Goal: Information Seeking & Learning: Check status

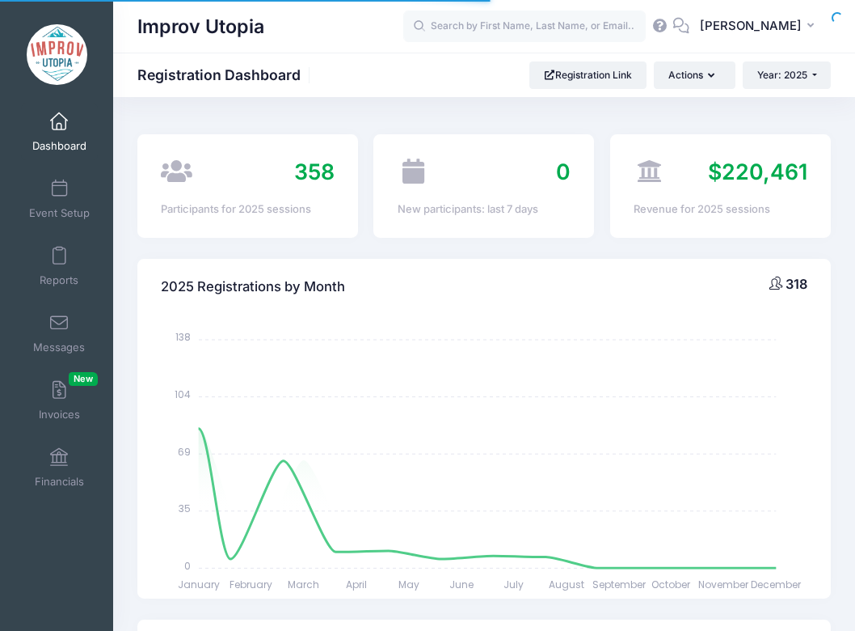
select select
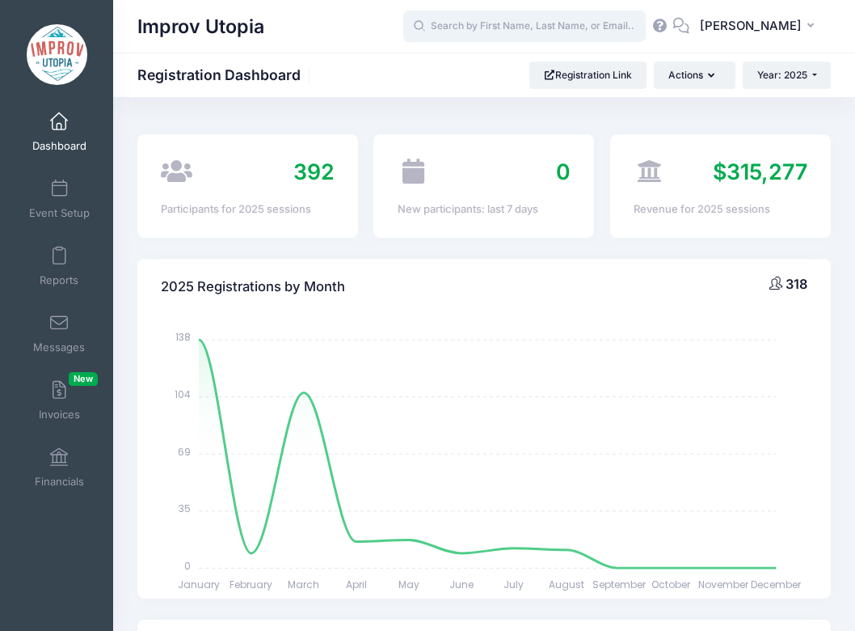
click at [488, 32] on input "text" at bounding box center [524, 27] width 243 height 32
click at [59, 328] on span at bounding box center [59, 323] width 0 height 18
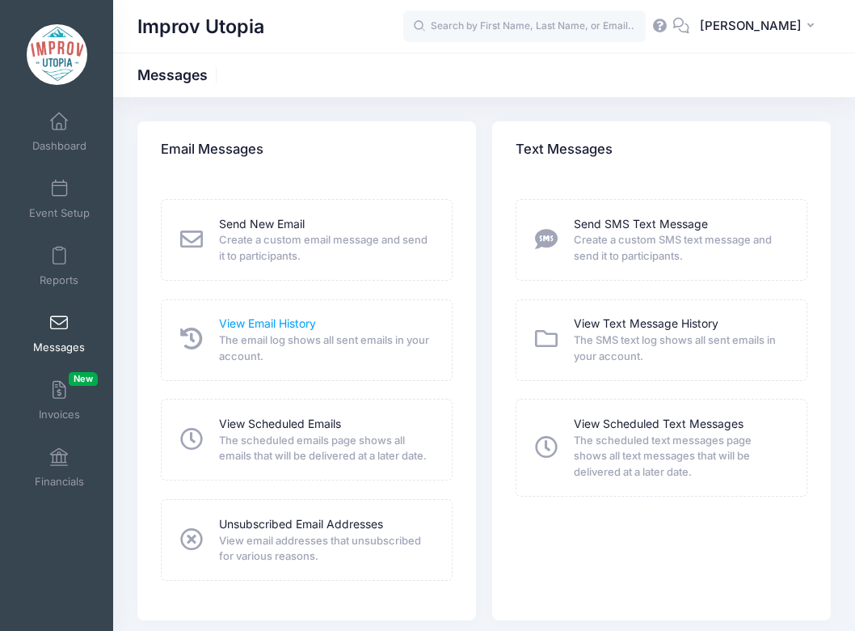
click at [264, 323] on link "View Email History" at bounding box center [267, 323] width 97 height 17
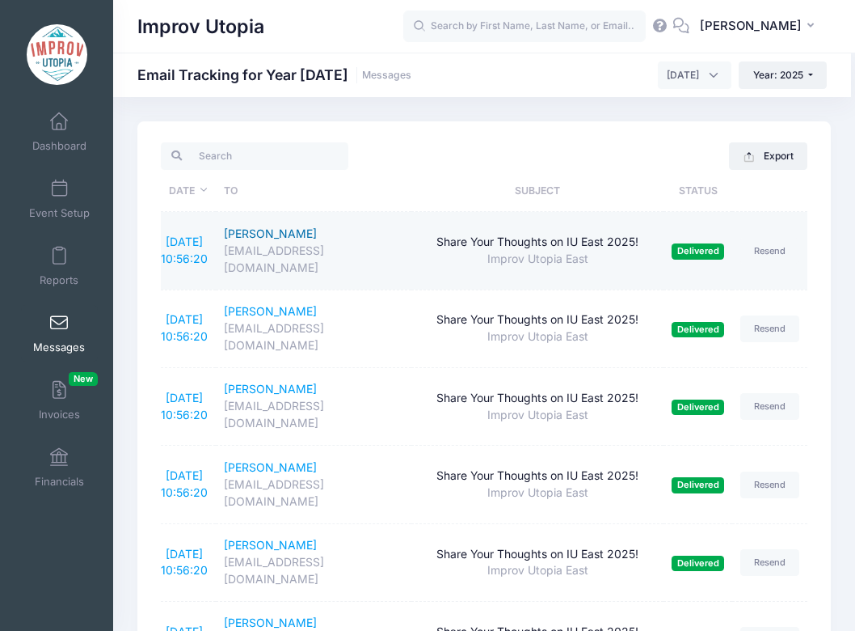
click at [276, 235] on div "Brian Shea" at bounding box center [314, 234] width 180 height 17
click at [185, 234] on link "9/4/2025 10:56:20" at bounding box center [184, 249] width 47 height 31
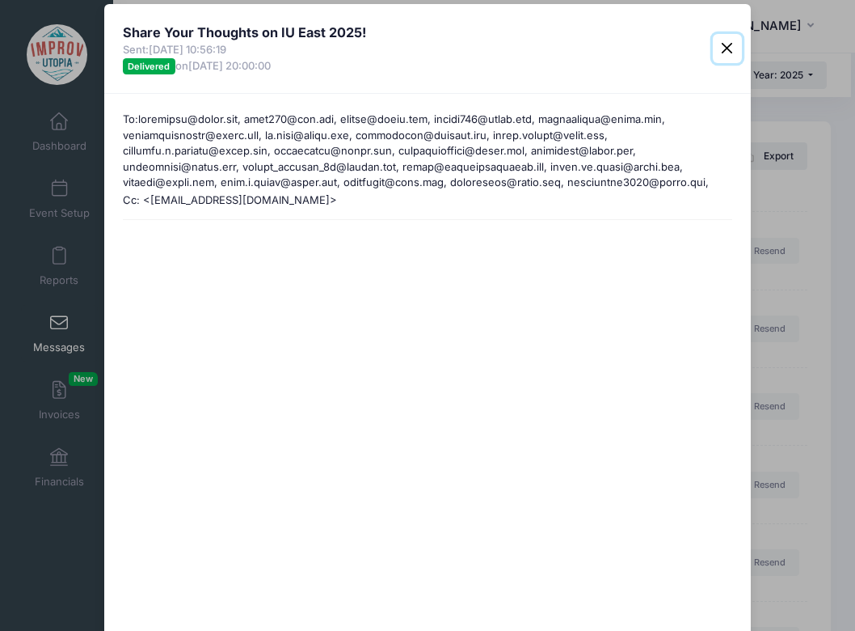
click at [722, 45] on button "Close" at bounding box center [727, 48] width 29 height 29
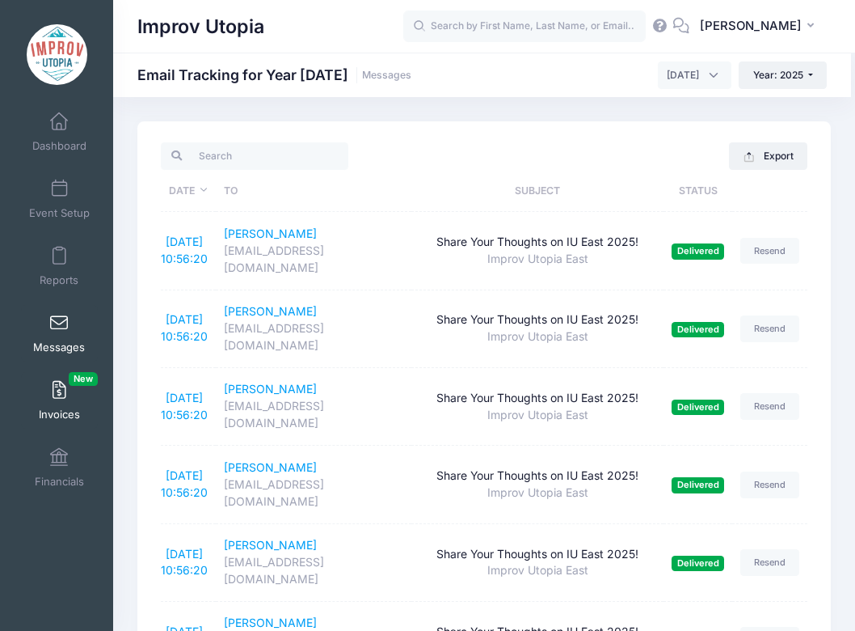
click at [52, 389] on link "Invoices New" at bounding box center [59, 400] width 77 height 57
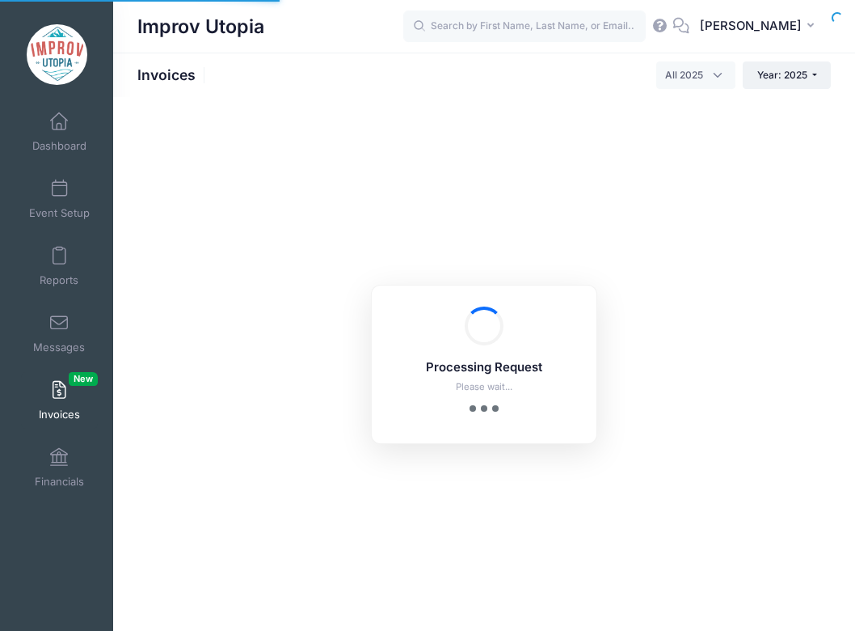
select select
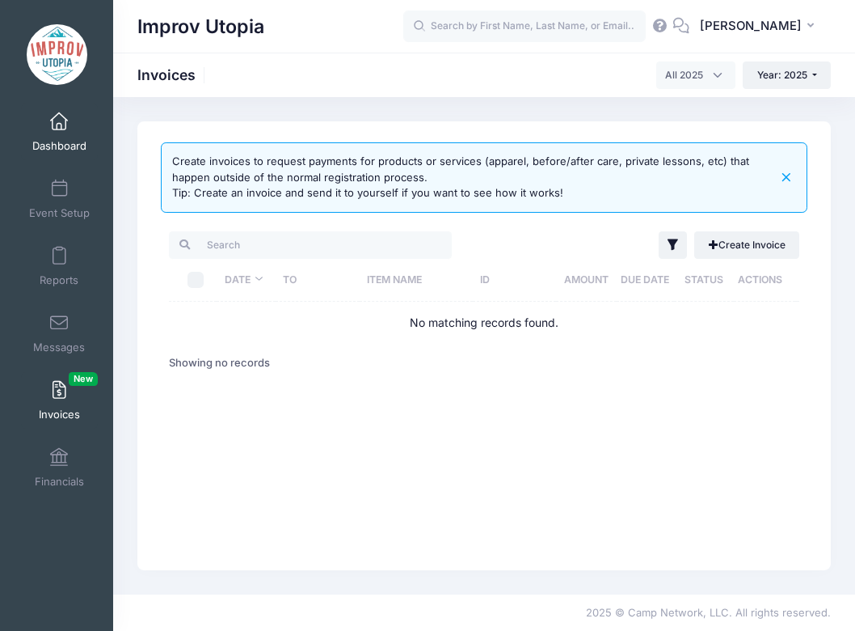
click at [61, 141] on span "Dashboard" at bounding box center [59, 146] width 54 height 14
